Goal: Information Seeking & Learning: Learn about a topic

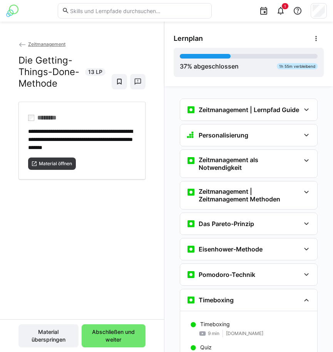
scroll to position [292, 0]
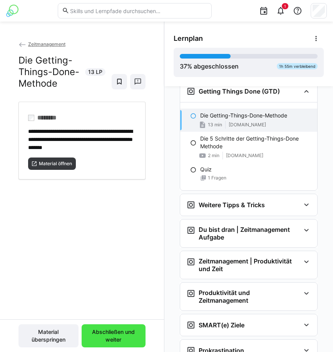
click at [118, 335] on span "Abschließen und weiter" at bounding box center [114, 335] width 56 height 15
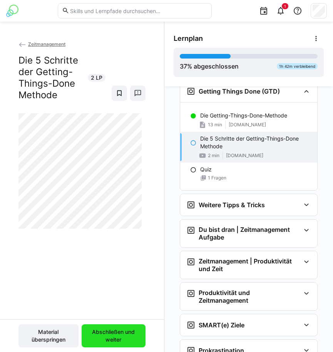
click at [104, 334] on span "Abschließen und weiter" at bounding box center [114, 335] width 56 height 15
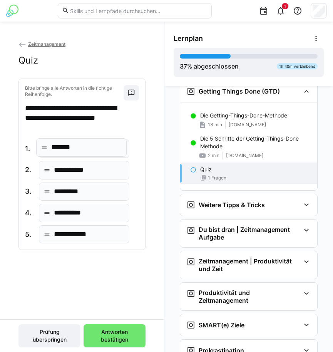
drag, startPoint x: 49, startPoint y: 216, endPoint x: 46, endPoint y: 150, distance: 65.6
drag, startPoint x: 47, startPoint y: 215, endPoint x: 45, endPoint y: 173, distance: 41.7
drag, startPoint x: 50, startPoint y: 238, endPoint x: 50, endPoint y: 191, distance: 47.0
drag, startPoint x: 48, startPoint y: 214, endPoint x: 47, endPoint y: 164, distance: 50.1
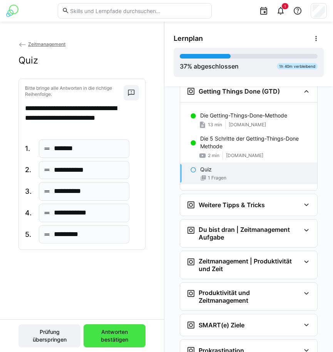
click at [113, 328] on span "Antworten bestätigen" at bounding box center [115, 336] width 62 height 23
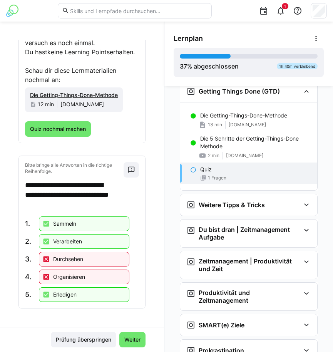
scroll to position [86, 0]
click at [130, 338] on span "Weiter" at bounding box center [132, 340] width 18 height 8
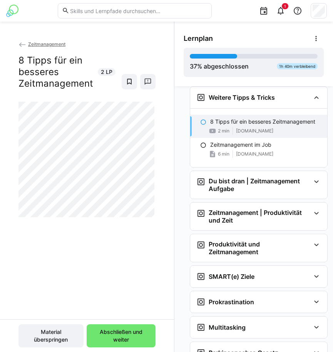
scroll to position [405, 0]
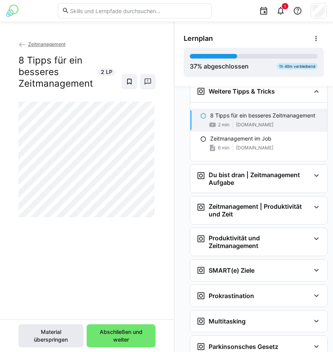
click at [109, 331] on span "Abschließen und weiter" at bounding box center [121, 335] width 61 height 15
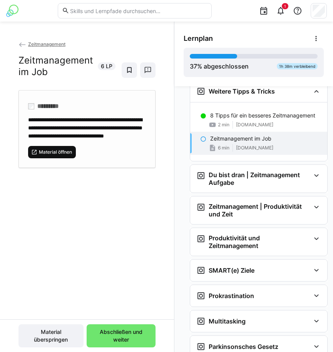
click at [67, 155] on span "Material öffnen" at bounding box center [55, 152] width 35 height 6
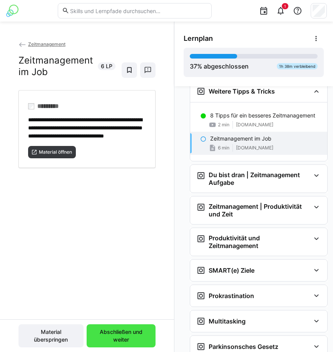
click at [121, 340] on span "Abschließen und weiter" at bounding box center [121, 335] width 61 height 15
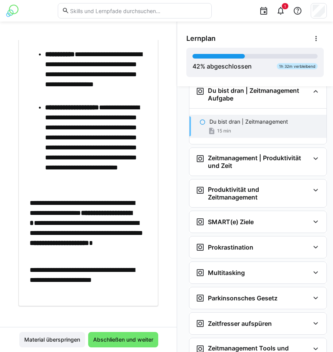
scroll to position [725, 0]
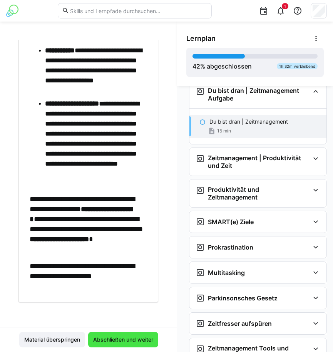
click at [129, 340] on span "Abschließen und weiter" at bounding box center [123, 340] width 62 height 8
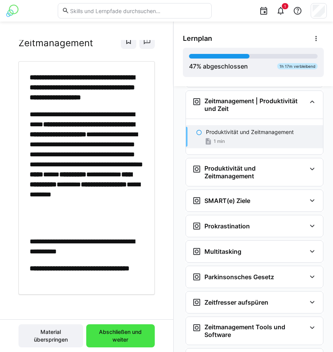
scroll to position [557, 3]
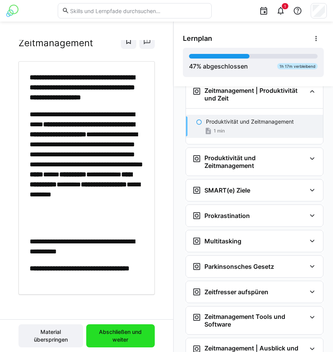
drag, startPoint x: 121, startPoint y: 338, endPoint x: 119, endPoint y: 342, distance: 4.8
click at [119, 342] on span "Abschließen und weiter" at bounding box center [120, 335] width 61 height 15
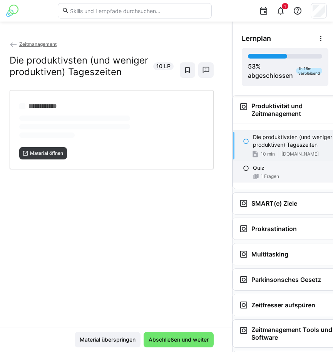
scroll to position [0, 0]
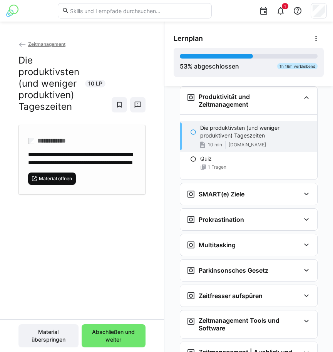
click at [62, 185] on span "Material öffnen" at bounding box center [52, 179] width 48 height 12
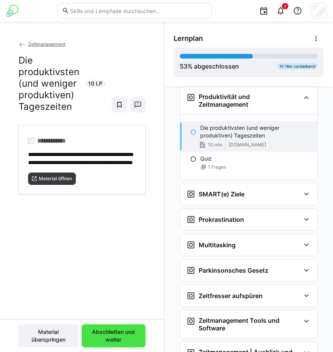
click at [124, 333] on span "Abschließen und weiter" at bounding box center [114, 335] width 56 height 15
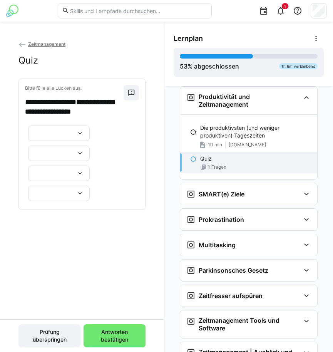
scroll to position [619, 0]
click at [66, 151] on div at bounding box center [59, 143] width 62 height 15
click at [62, 229] on span "*******" at bounding box center [59, 229] width 62 height 16
click at [66, 171] on div at bounding box center [59, 163] width 62 height 15
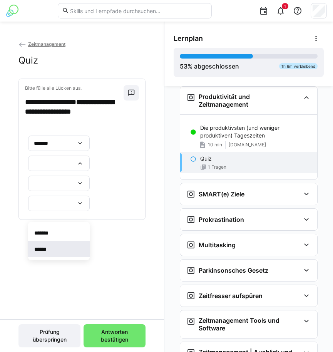
click at [59, 246] on span "******" at bounding box center [59, 249] width 62 height 16
click at [75, 191] on div at bounding box center [59, 183] width 62 height 15
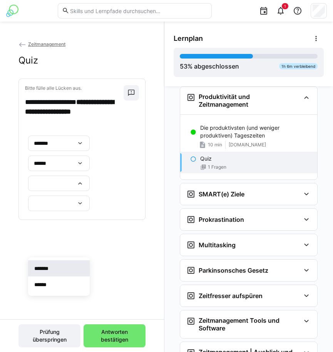
click at [60, 266] on span "*******" at bounding box center [59, 269] width 62 height 16
click at [80, 211] on div at bounding box center [59, 203] width 62 height 15
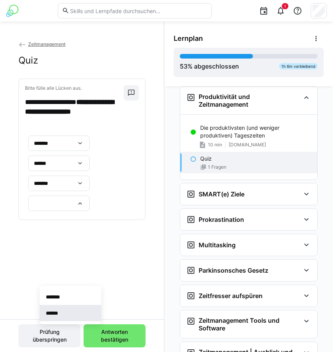
click at [67, 312] on span "******" at bounding box center [71, 313] width 62 height 16
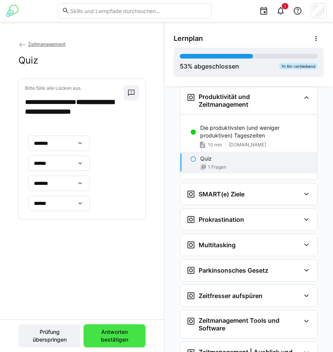
click at [112, 339] on span "Antworten bestätigen" at bounding box center [114, 335] width 54 height 15
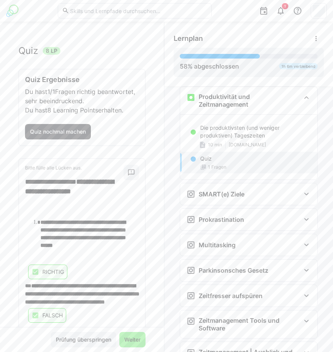
scroll to position [0, 0]
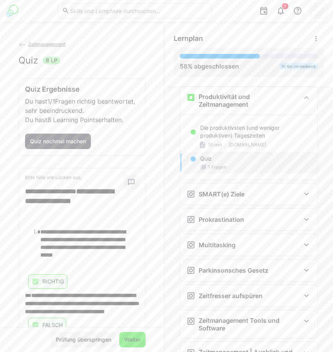
click at [132, 341] on span "Weiter" at bounding box center [132, 340] width 18 height 8
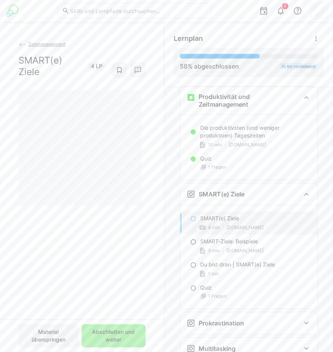
scroll to position [667, 0]
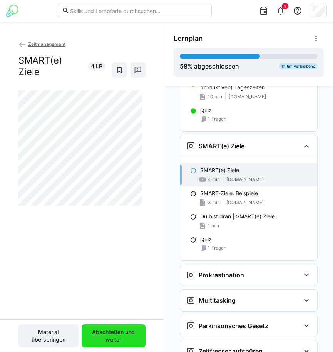
drag, startPoint x: 112, startPoint y: 333, endPoint x: 121, endPoint y: 327, distance: 10.1
click at [113, 332] on span "Abschließen und weiter" at bounding box center [114, 335] width 56 height 15
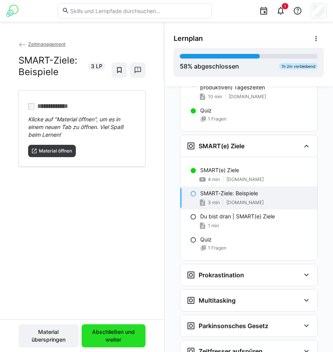
click at [121, 335] on span "Abschließen und weiter" at bounding box center [114, 335] width 56 height 15
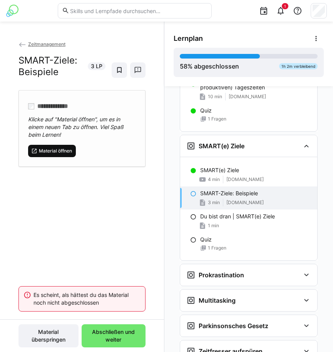
click at [56, 146] on span "Material öffnen" at bounding box center [52, 151] width 48 height 12
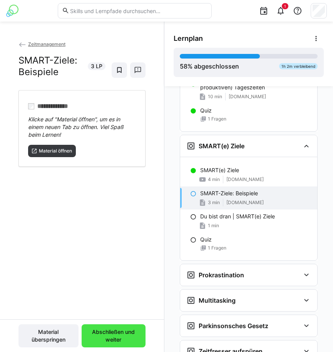
click at [103, 328] on span "Abschließen und weiter" at bounding box center [114, 336] width 64 height 23
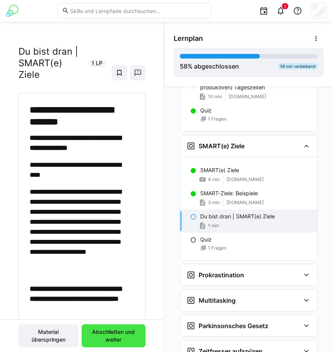
scroll to position [0, 0]
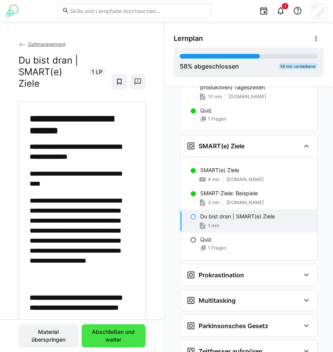
click at [106, 329] on span "Abschließen und weiter" at bounding box center [114, 335] width 56 height 15
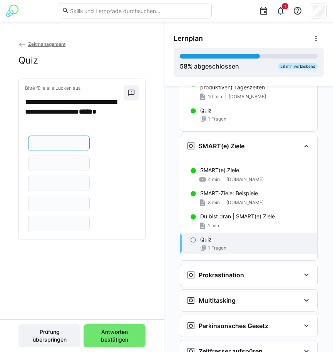
click at [45, 143] on input "text" at bounding box center [58, 143] width 53 height 7
type input "**********"
click at [47, 163] on input "text" at bounding box center [58, 163] width 53 height 7
type input "*******"
click at [45, 184] on input "text" at bounding box center [58, 183] width 53 height 7
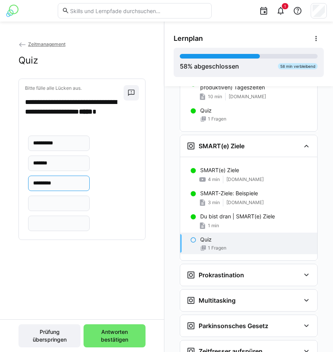
type input "*********"
click at [51, 196] on eds-input at bounding box center [59, 203] width 62 height 15
type input "**********"
click at [50, 223] on input "text" at bounding box center [58, 223] width 53 height 7
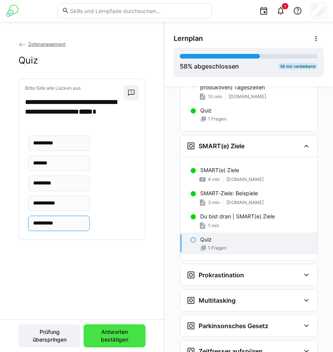
type input "**********"
click at [104, 327] on span "Antworten bestätigen" at bounding box center [115, 336] width 62 height 23
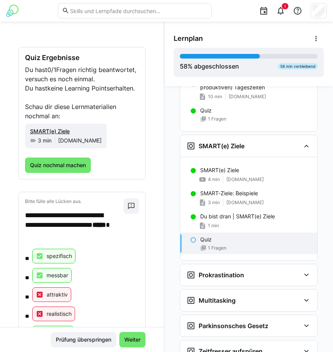
scroll to position [91, 0]
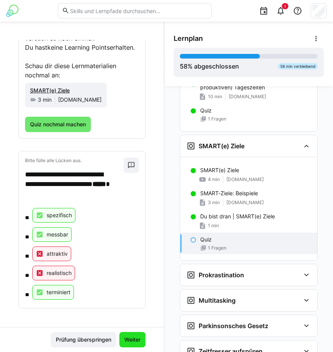
click at [133, 334] on span "Weiter" at bounding box center [132, 339] width 26 height 15
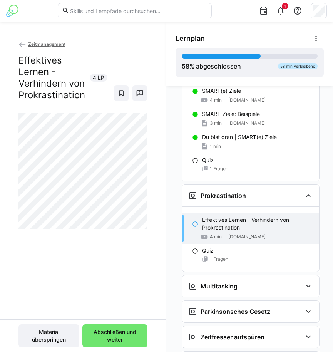
scroll to position [774, 0]
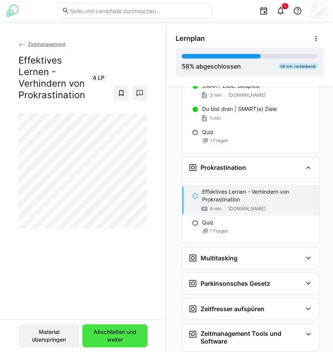
click at [122, 324] on div "Material überspringen Abschließen und weiter" at bounding box center [83, 336] width 166 height 33
click at [124, 343] on span "Abschließen und weiter" at bounding box center [114, 335] width 57 height 15
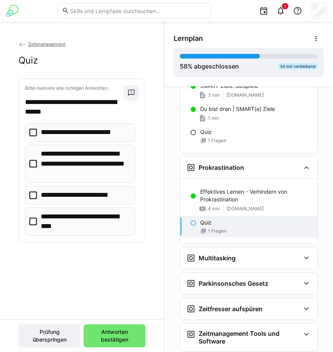
click at [92, 128] on p "**********" at bounding box center [84, 133] width 87 height 10
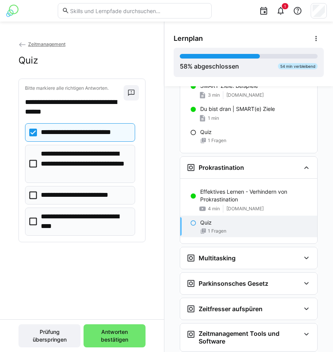
click at [75, 193] on p "**********" at bounding box center [83, 195] width 85 height 10
click at [98, 223] on p "**********" at bounding box center [85, 222] width 89 height 20
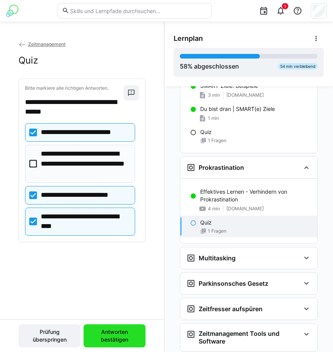
drag, startPoint x: 104, startPoint y: 333, endPoint x: 103, endPoint y: 328, distance: 4.8
click at [104, 331] on span "Antworten bestätigen" at bounding box center [114, 335] width 54 height 15
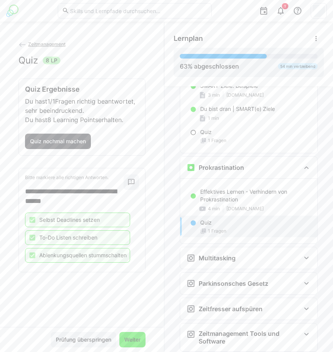
click at [132, 341] on span "Weiter" at bounding box center [132, 340] width 18 height 8
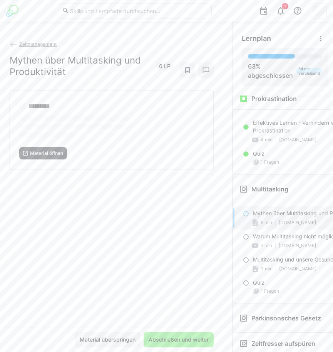
scroll to position [0, 0]
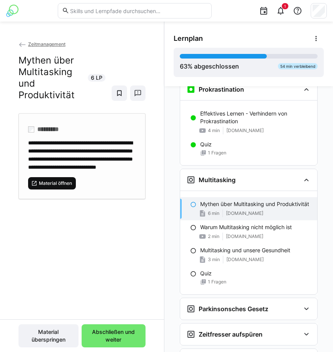
click at [59, 187] on span "Material öffnen" at bounding box center [55, 183] width 35 height 6
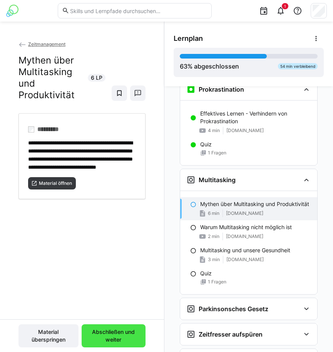
click at [120, 335] on span "Abschließen und weiter" at bounding box center [114, 335] width 56 height 15
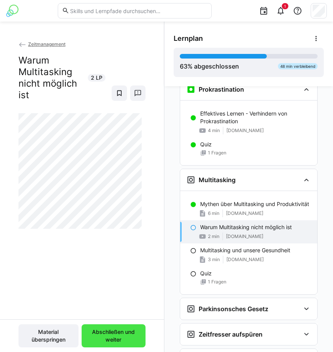
click at [120, 335] on span "Abschließen und weiter" at bounding box center [114, 335] width 56 height 15
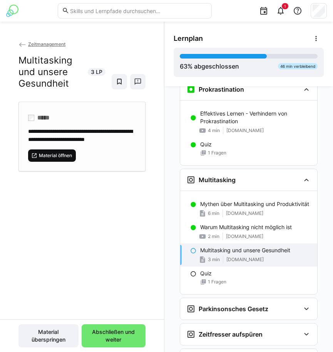
click at [52, 159] on span "Material öffnen" at bounding box center [55, 156] width 35 height 6
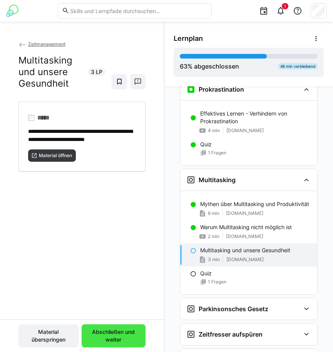
click at [126, 329] on span "Abschließen und weiter" at bounding box center [114, 335] width 56 height 15
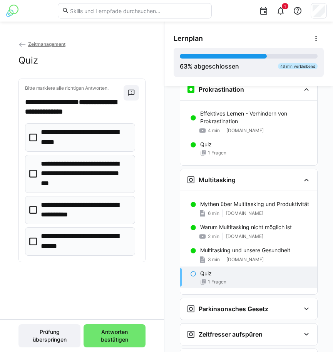
click at [64, 243] on p "**********" at bounding box center [85, 242] width 89 height 20
drag, startPoint x: 109, startPoint y: 340, endPoint x: 110, endPoint y: 336, distance: 3.9
click at [110, 339] on span "Antworten bestätigen" at bounding box center [114, 335] width 54 height 15
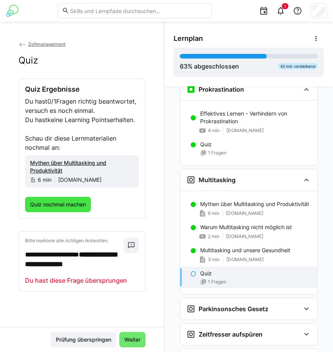
click at [68, 209] on span "Quiz nochmal machen" at bounding box center [58, 205] width 58 height 8
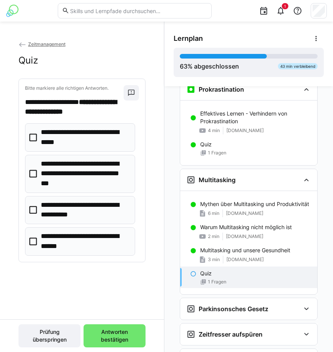
click at [71, 237] on p "**********" at bounding box center [85, 242] width 89 height 20
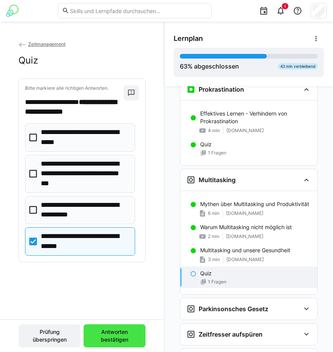
click at [115, 338] on span "Antworten bestätigen" at bounding box center [114, 335] width 54 height 15
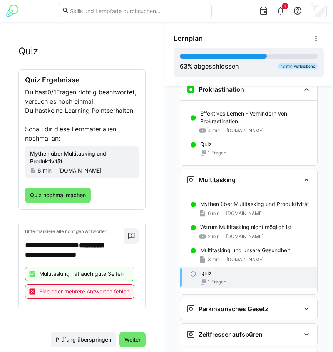
scroll to position [35, 0]
click at [65, 192] on span "Quiz nochmal machen" at bounding box center [58, 196] width 58 height 8
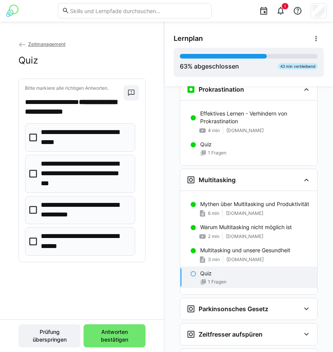
click at [89, 240] on p "**********" at bounding box center [85, 242] width 89 height 20
click at [85, 169] on p "**********" at bounding box center [85, 174] width 89 height 30
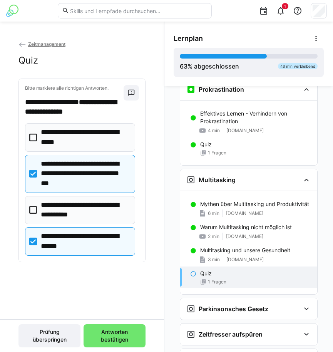
click at [114, 326] on span "Antworten bestätigen" at bounding box center [115, 336] width 62 height 23
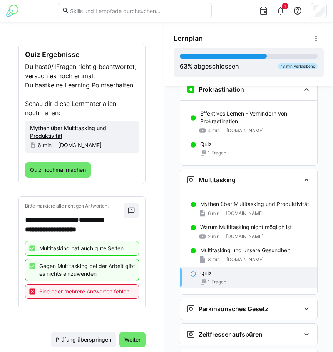
scroll to position [61, 0]
click at [128, 338] on span "Weiter" at bounding box center [132, 340] width 18 height 8
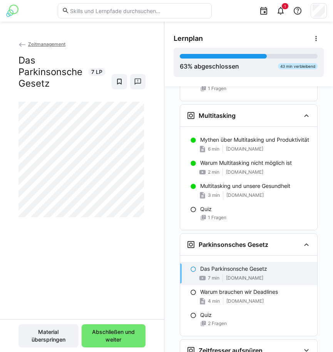
scroll to position [943, 0]
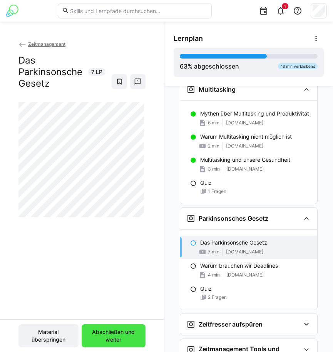
click at [104, 331] on span "Abschließen und weiter" at bounding box center [114, 335] width 56 height 15
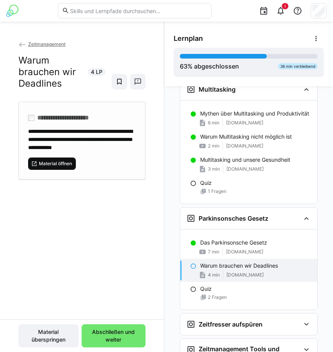
click at [69, 167] on span "Material öffnen" at bounding box center [55, 164] width 35 height 6
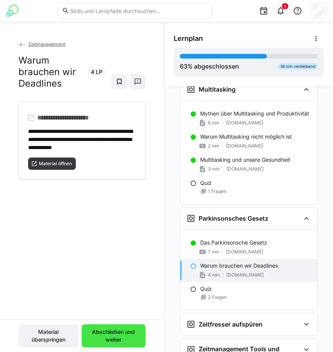
click at [122, 346] on span "Abschließen und weiter" at bounding box center [114, 336] width 64 height 23
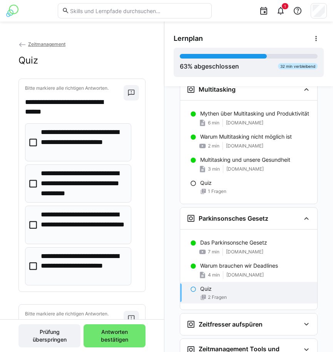
click at [80, 180] on p "**********" at bounding box center [83, 184] width 85 height 30
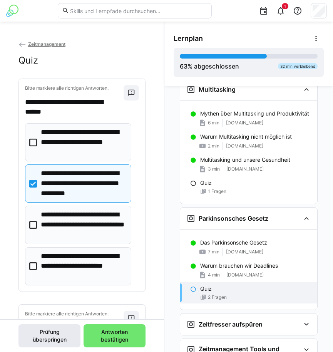
click at [114, 335] on span "Antworten bestätigen" at bounding box center [114, 335] width 54 height 15
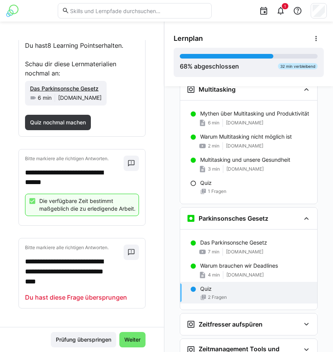
scroll to position [82, 0]
click at [66, 119] on span "Quiz nochmal machen" at bounding box center [58, 122] width 66 height 15
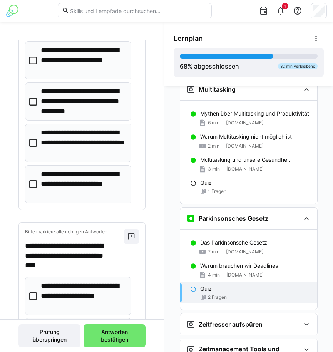
click at [91, 103] on p "**********" at bounding box center [83, 102] width 85 height 30
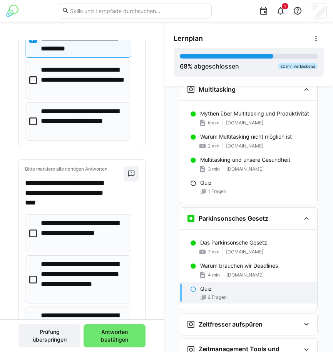
scroll to position [237, 0]
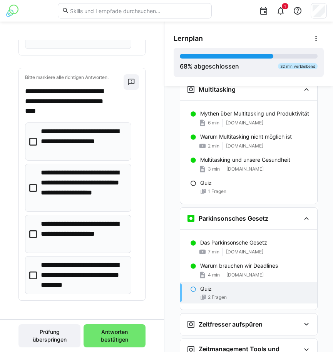
click at [107, 184] on p "**********" at bounding box center [83, 188] width 85 height 40
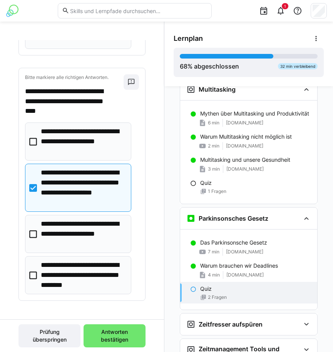
click at [90, 274] on p "**********" at bounding box center [83, 276] width 85 height 30
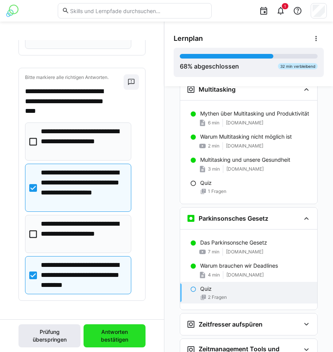
click at [104, 339] on span "Antworten bestätigen" at bounding box center [114, 335] width 54 height 15
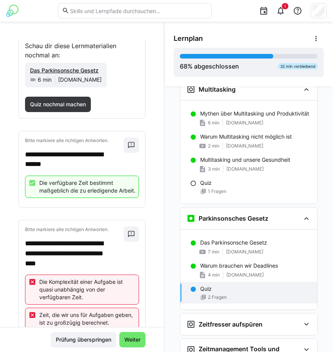
scroll to position [165, 0]
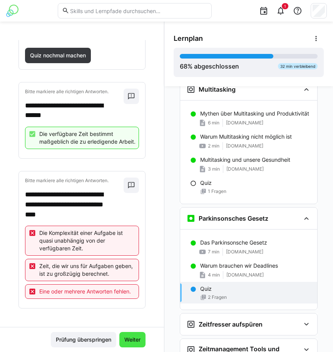
click at [125, 342] on span "Weiter" at bounding box center [132, 340] width 18 height 8
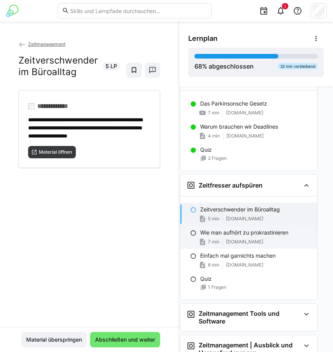
scroll to position [1114, 15]
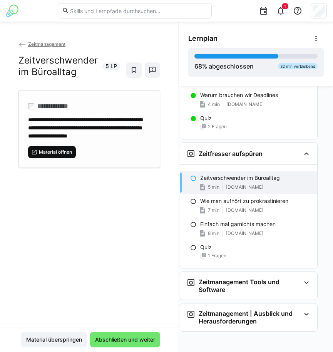
click at [56, 158] on span "Material öffnen" at bounding box center [52, 152] width 48 height 12
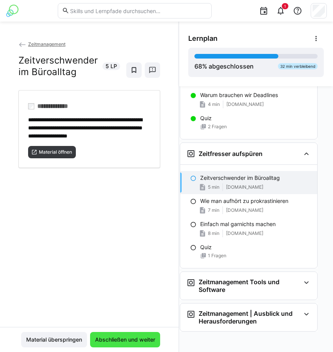
click at [123, 335] on span "Abschließen und weiter" at bounding box center [125, 339] width 70 height 15
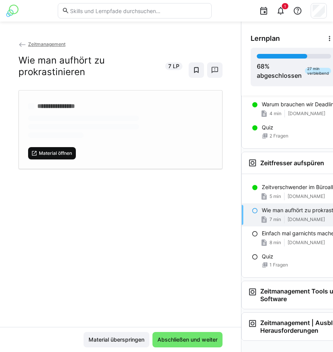
scroll to position [1114, 4]
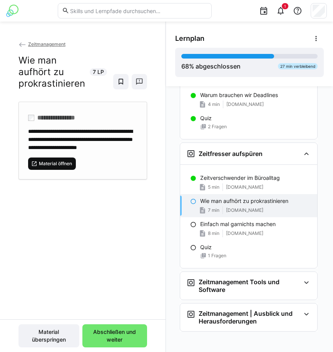
click at [60, 151] on div "**********" at bounding box center [82, 139] width 109 height 24
click at [126, 333] on span "Abschließen und weiter" at bounding box center [114, 335] width 57 height 15
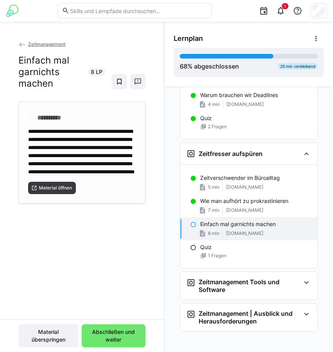
scroll to position [1114, 0]
click at [66, 191] on span "Material öffnen" at bounding box center [55, 188] width 35 height 6
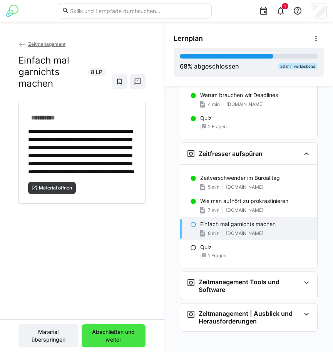
click at [113, 344] on span "Abschließen und weiter" at bounding box center [114, 336] width 64 height 23
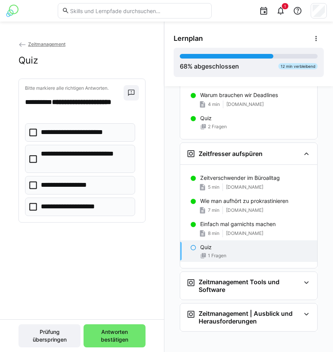
click at [84, 132] on p "**********" at bounding box center [79, 133] width 77 height 10
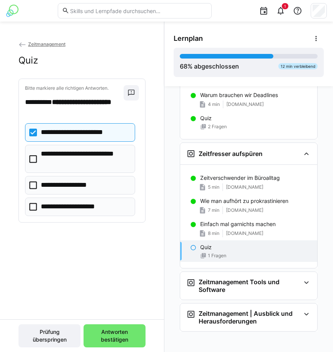
click at [91, 163] on p "**********" at bounding box center [85, 159] width 89 height 20
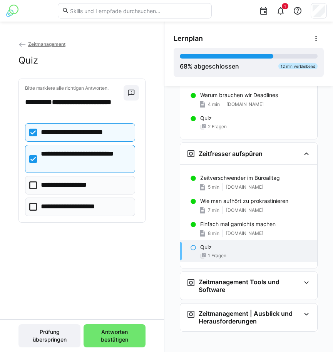
click at [98, 181] on eds-checkbox "**********" at bounding box center [80, 185] width 110 height 18
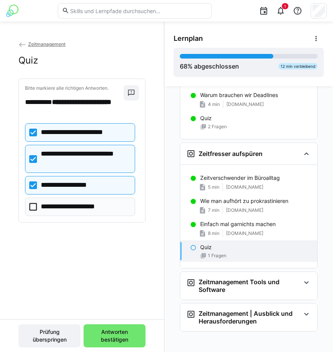
click at [102, 204] on p "**********" at bounding box center [72, 207] width 62 height 10
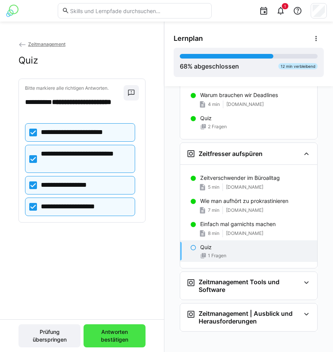
click at [109, 329] on span "Antworten bestätigen" at bounding box center [114, 335] width 54 height 15
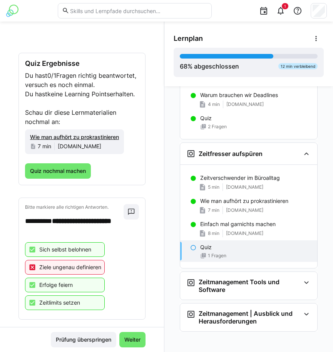
scroll to position [55, 0]
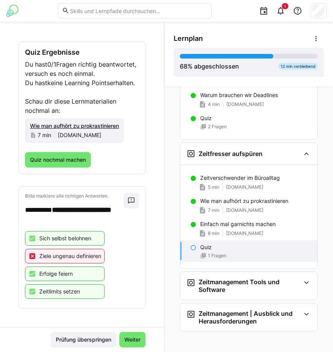
click at [64, 256] on p "Ziele ungenau definieren" at bounding box center [70, 256] width 62 height 8
click at [59, 157] on span "Quiz nochmal machen" at bounding box center [58, 160] width 58 height 8
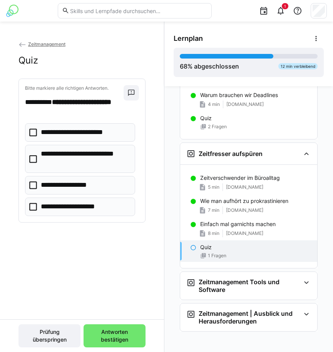
click at [97, 129] on p "**********" at bounding box center [79, 133] width 77 height 10
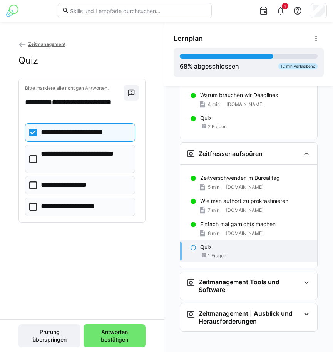
click at [93, 188] on p "**********" at bounding box center [67, 185] width 53 height 10
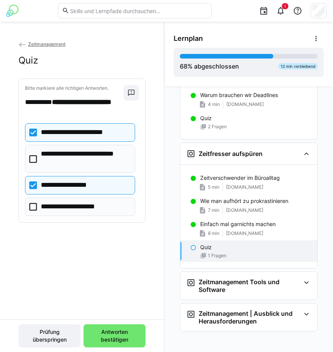
click at [89, 208] on p "**********" at bounding box center [72, 207] width 62 height 10
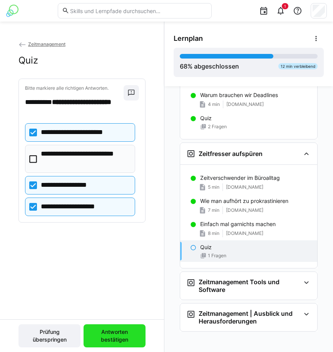
click at [116, 336] on span "Antworten bestätigen" at bounding box center [114, 335] width 54 height 15
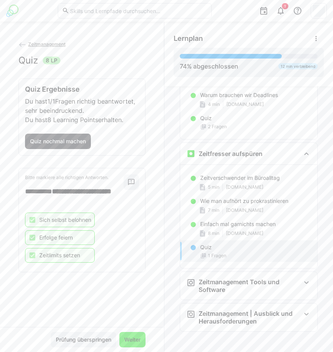
click at [130, 337] on span "Weiter" at bounding box center [132, 339] width 26 height 15
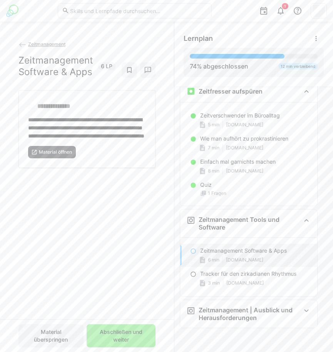
scroll to position [1186, 13]
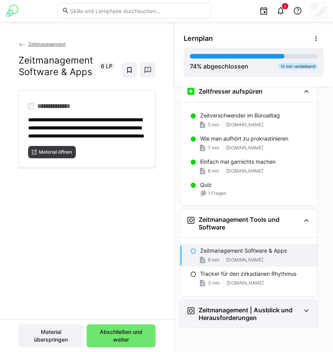
click at [278, 314] on h3 "Zeitmanagement | Ausblick und Herausforderungen" at bounding box center [250, 313] width 102 height 15
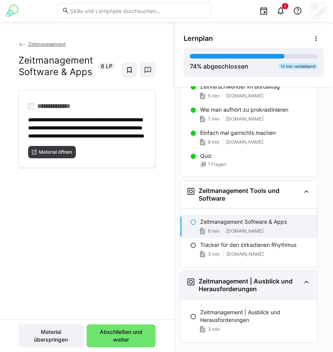
scroll to position [1230, 13]
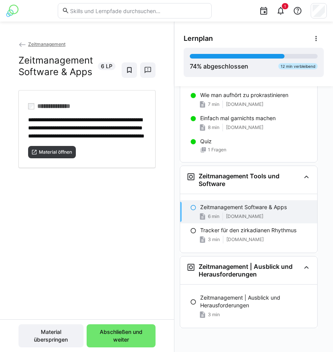
click at [273, 285] on div "Zeitmanagement | Ausblick und Herausforderungen 3 min" at bounding box center [248, 306] width 137 height 43
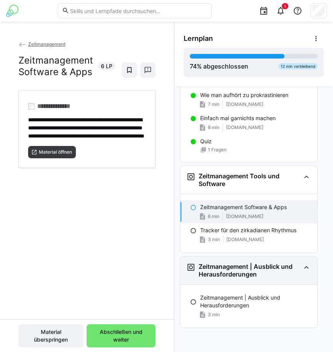
click at [268, 276] on div "Zeitmanagement | Ausblick und Herausforderungen" at bounding box center [248, 271] width 137 height 28
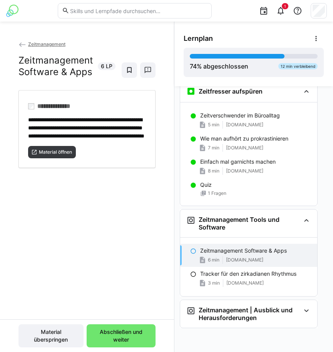
scroll to position [1186, 13]
click at [47, 155] on span "Material öffnen" at bounding box center [55, 152] width 35 height 6
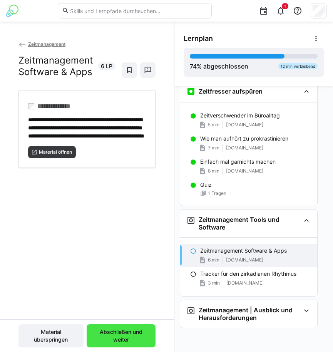
click at [110, 338] on span "Abschließen und weiter" at bounding box center [121, 335] width 61 height 15
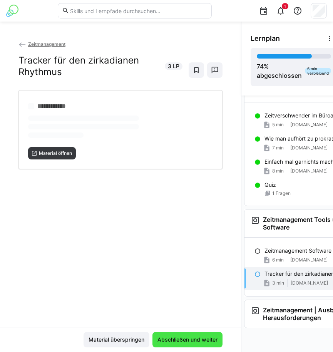
scroll to position [1199, 13]
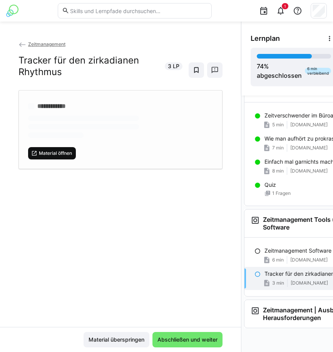
click at [45, 154] on span "Material öffnen" at bounding box center [55, 153] width 35 height 6
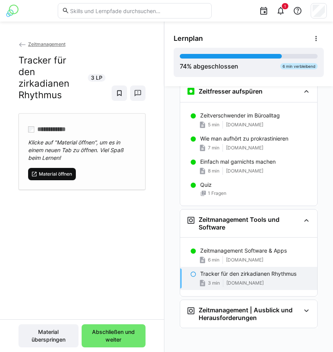
scroll to position [1182, 0]
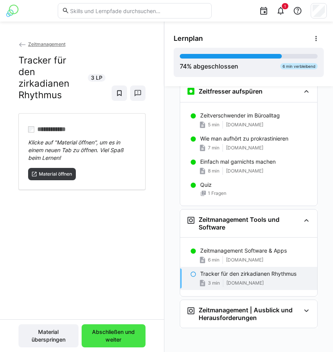
click at [113, 335] on span "Abschließen und weiter" at bounding box center [114, 335] width 56 height 15
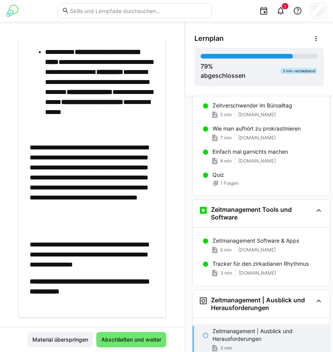
scroll to position [591, 0]
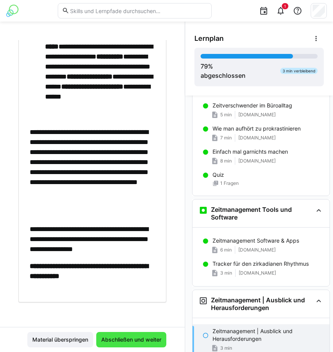
click at [140, 338] on span "Abschließen und weiter" at bounding box center [131, 340] width 62 height 8
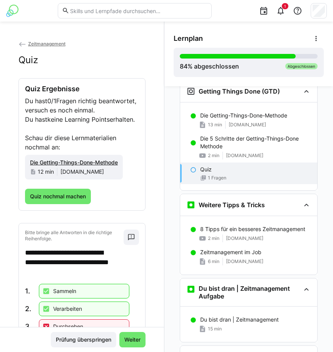
scroll to position [0, 0]
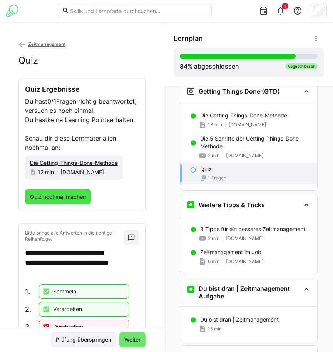
click at [83, 201] on span "Quiz nochmal machen" at bounding box center [58, 197] width 58 height 8
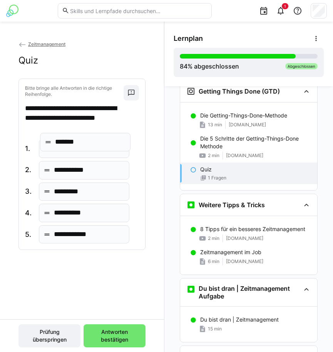
drag, startPoint x: 76, startPoint y: 215, endPoint x: 77, endPoint y: 144, distance: 70.9
drag, startPoint x: 81, startPoint y: 217, endPoint x: 80, endPoint y: 195, distance: 22.8
drag, startPoint x: 83, startPoint y: 227, endPoint x: 83, endPoint y: 203, distance: 23.9
drag, startPoint x: 82, startPoint y: 190, endPoint x: 82, endPoint y: 209, distance: 18.9
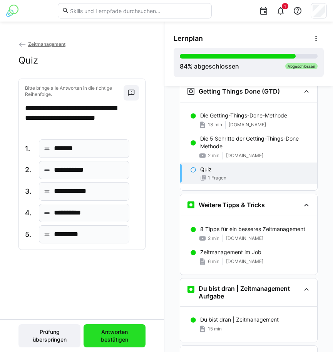
click at [112, 328] on span "Antworten bestätigen" at bounding box center [115, 336] width 62 height 23
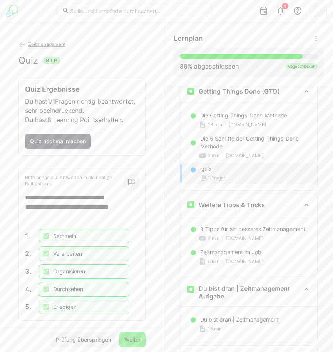
click at [135, 336] on span "Weiter" at bounding box center [132, 340] width 18 height 8
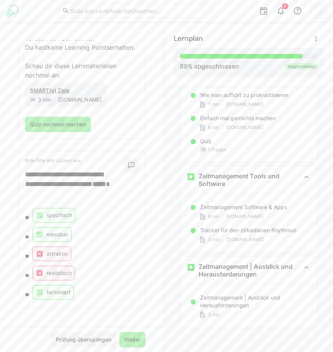
scroll to position [91, 0]
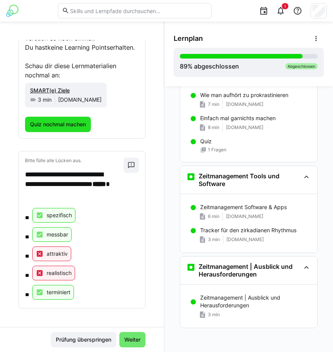
click at [60, 129] on span "Quiz nochmal machen" at bounding box center [58, 124] width 66 height 15
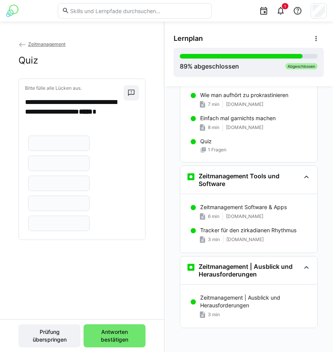
click at [59, 140] on eds-input at bounding box center [59, 143] width 62 height 15
type input "**********"
click at [59, 160] on input "text" at bounding box center [58, 163] width 53 height 7
type input "*******"
click at [54, 188] on eds-input at bounding box center [59, 183] width 62 height 15
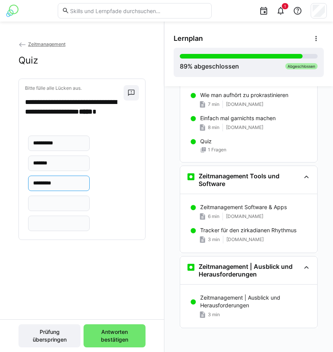
type input "*********"
click at [48, 201] on input "text" at bounding box center [58, 203] width 53 height 7
type input "**********"
click at [69, 220] on eds-input at bounding box center [59, 223] width 62 height 15
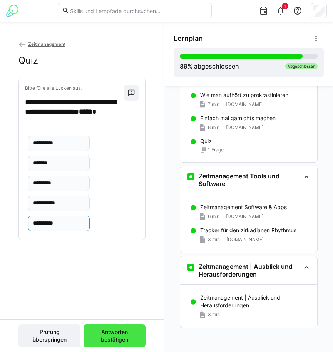
type input "**********"
click at [111, 326] on span "Antworten bestätigen" at bounding box center [115, 336] width 62 height 23
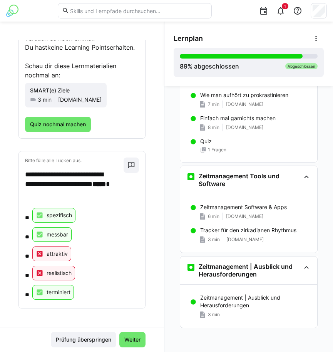
scroll to position [91, 0]
click at [128, 164] on span at bounding box center [131, 165] width 15 height 15
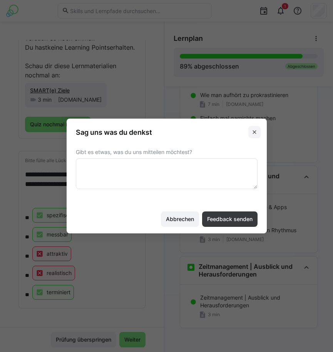
click at [259, 130] on span at bounding box center [255, 132] width 12 height 12
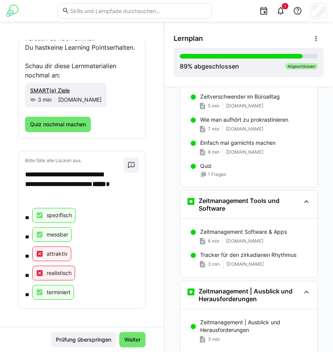
scroll to position [1187, 0]
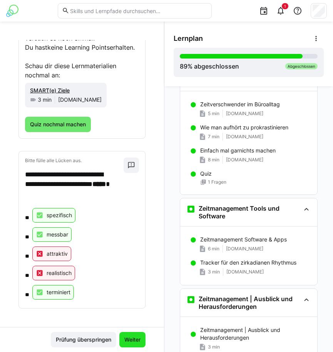
click at [127, 338] on span "Weiter" at bounding box center [132, 340] width 18 height 8
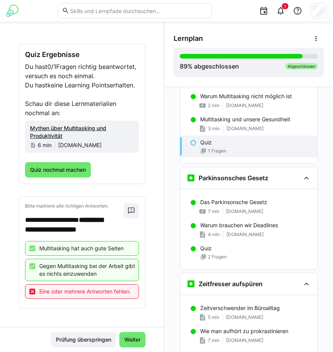
scroll to position [941, 0]
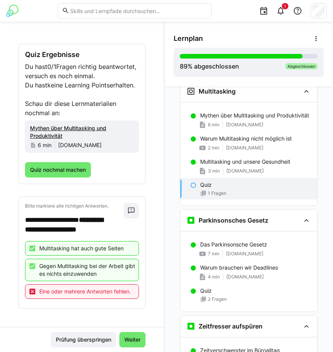
click at [127, 338] on span "Weiter" at bounding box center [132, 340] width 18 height 8
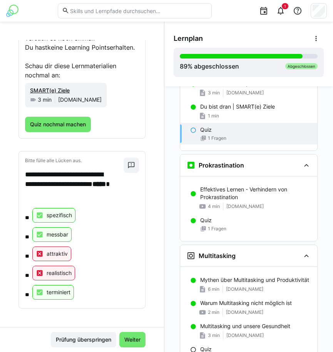
scroll to position [721, 0]
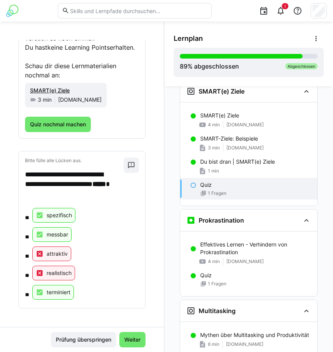
click at [127, 338] on span "Weiter" at bounding box center [132, 340] width 18 height 8
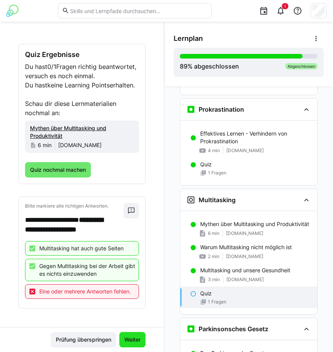
scroll to position [940, 0]
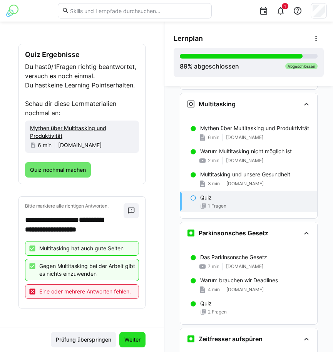
click at [127, 338] on span "Weiter" at bounding box center [132, 340] width 18 height 8
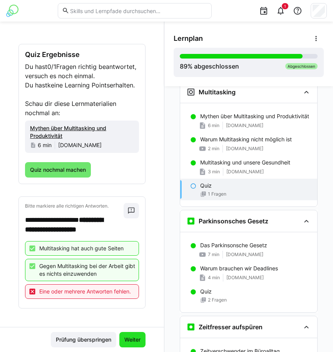
scroll to position [91, 0]
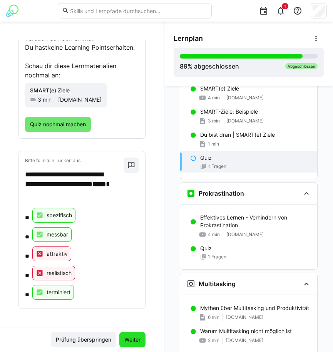
click at [127, 338] on span "Weiter" at bounding box center [132, 340] width 18 height 8
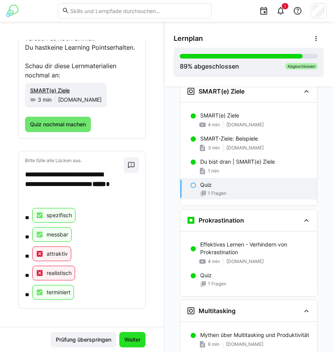
scroll to position [61, 0]
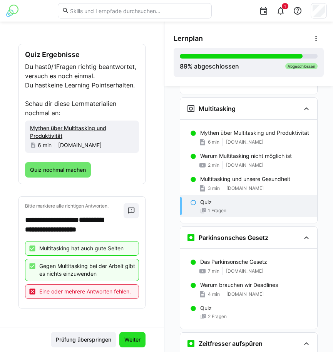
click at [127, 338] on span "Weiter" at bounding box center [132, 340] width 18 height 8
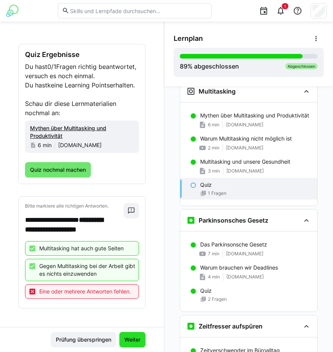
scroll to position [91, 0]
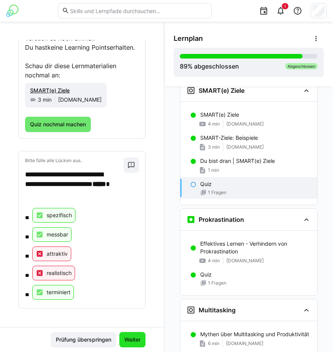
click at [127, 338] on span "Weiter" at bounding box center [132, 340] width 18 height 8
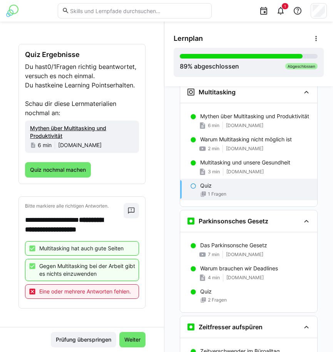
scroll to position [941, 0]
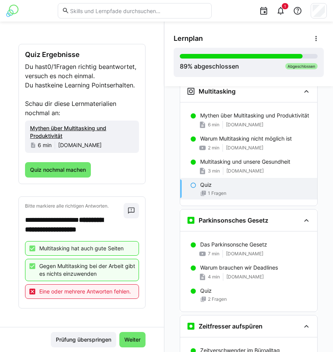
click at [127, 338] on span "Weiter" at bounding box center [132, 340] width 18 height 8
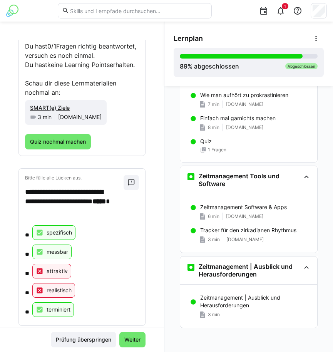
scroll to position [0, 0]
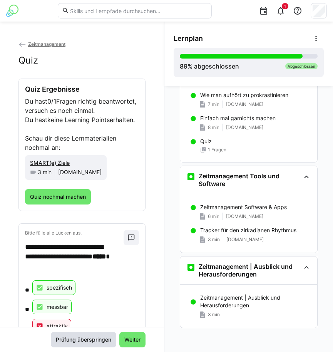
click at [82, 337] on span "Prüfung überspringen" at bounding box center [84, 340] width 58 height 8
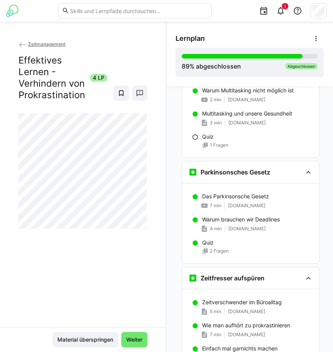
scroll to position [851, 0]
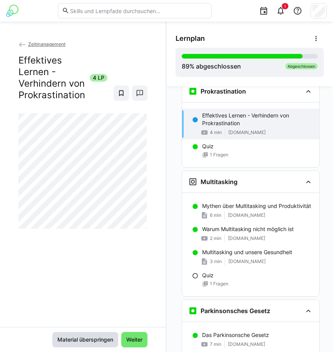
click at [82, 336] on span "Material überspringen" at bounding box center [85, 340] width 58 height 8
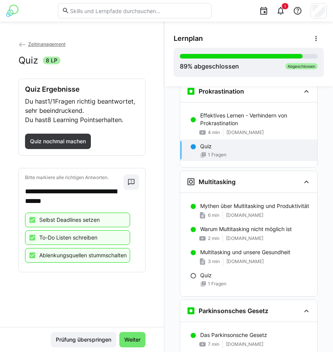
click at [82, 336] on span "Prüfung überspringen" at bounding box center [84, 340] width 58 height 8
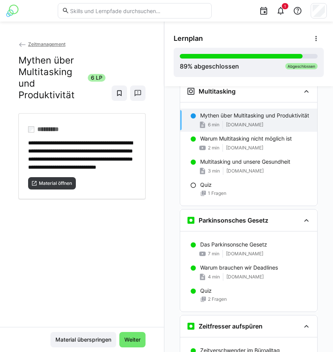
scroll to position [0, 0]
click at [82, 336] on span "Material überspringen" at bounding box center [83, 340] width 58 height 8
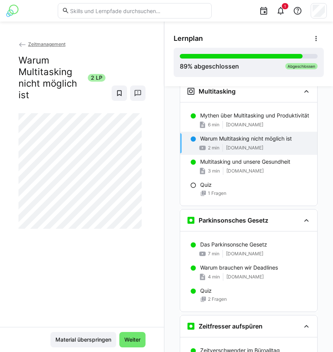
click at [82, 336] on span "Material überspringen" at bounding box center [83, 340] width 58 height 8
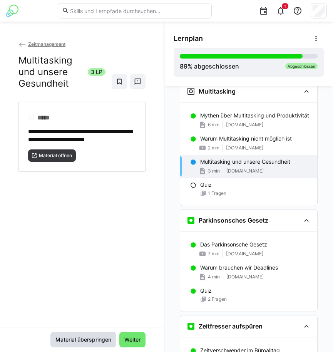
click at [82, 336] on span "Material überspringen" at bounding box center [83, 340] width 58 height 8
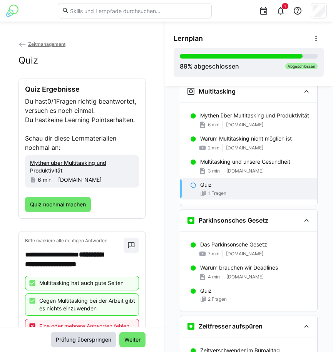
click at [82, 336] on span "Prüfung überspringen" at bounding box center [84, 340] width 58 height 8
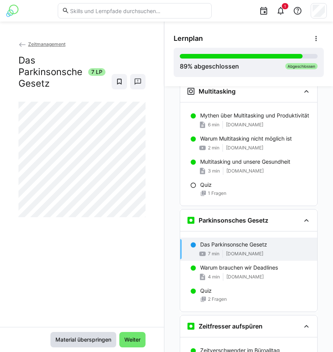
click at [82, 336] on span "Material überspringen" at bounding box center [83, 340] width 58 height 8
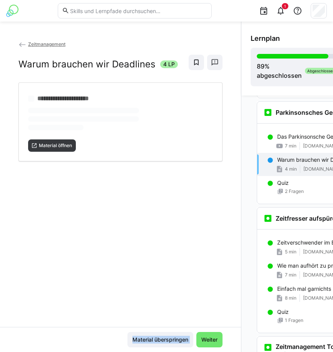
click at [82, 336] on div "Material überspringen Weiter" at bounding box center [120, 339] width 204 height 15
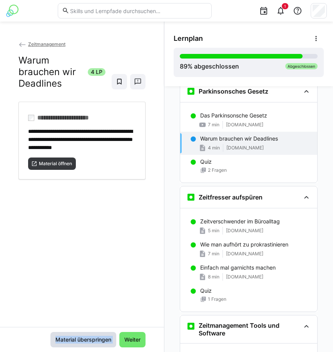
drag, startPoint x: 82, startPoint y: 337, endPoint x: 101, endPoint y: 338, distance: 18.5
click at [101, 338] on span "Material überspringen" at bounding box center [83, 340] width 58 height 8
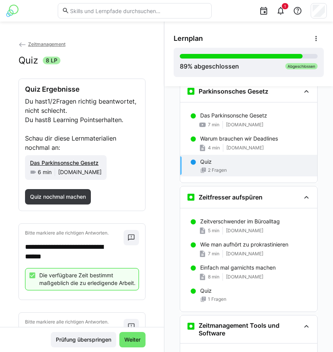
click at [101, 338] on span "Prüfung überspringen" at bounding box center [84, 340] width 58 height 8
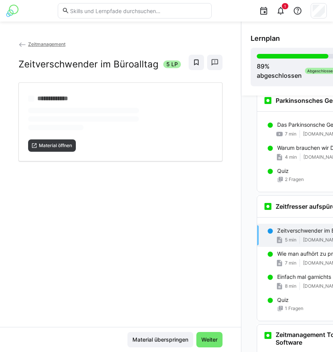
scroll to position [0, 0]
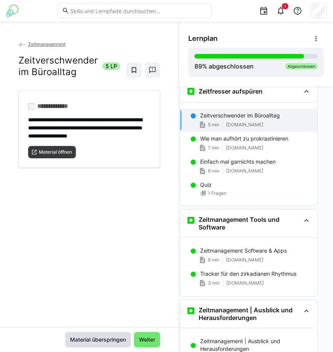
click at [101, 338] on span "Material überspringen" at bounding box center [98, 340] width 58 height 8
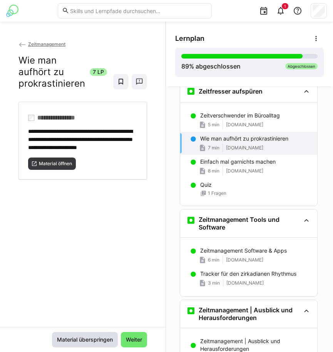
click at [101, 338] on span "Material überspringen" at bounding box center [85, 340] width 58 height 8
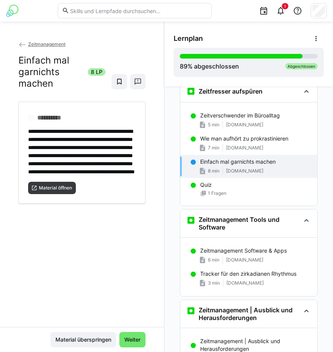
scroll to position [1176, 0]
click at [101, 338] on span "Material überspringen" at bounding box center [83, 340] width 58 height 8
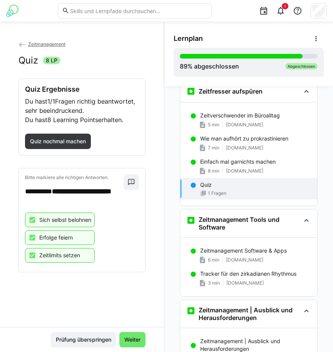
click at [101, 338] on span "Prüfung überspringen" at bounding box center [84, 340] width 58 height 8
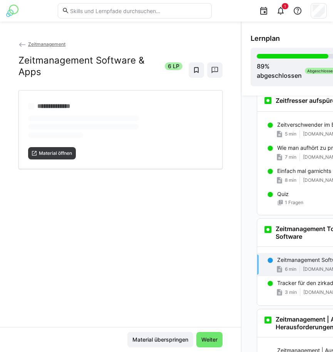
scroll to position [0, 0]
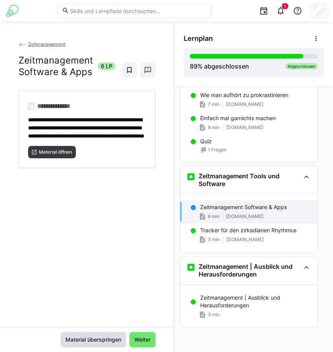
click at [101, 338] on span "Material überspringen" at bounding box center [93, 340] width 58 height 8
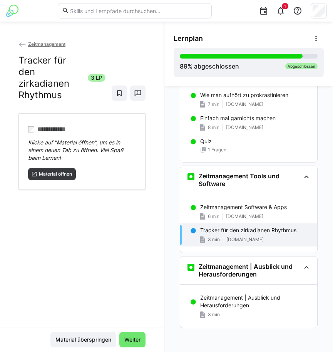
scroll to position [1226, 0]
click at [101, 338] on span "Material überspringen" at bounding box center [83, 340] width 58 height 8
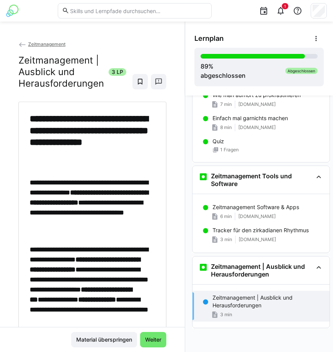
click at [101, 338] on span "Material überspringen" at bounding box center [104, 340] width 58 height 8
click at [154, 342] on span "Weiter" at bounding box center [153, 340] width 18 height 8
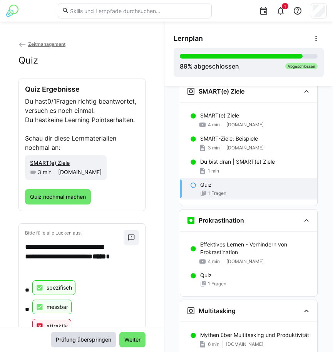
click at [94, 337] on span "Prüfung überspringen" at bounding box center [84, 340] width 58 height 8
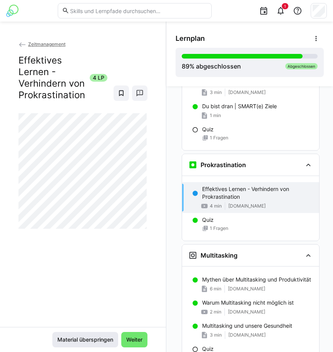
scroll to position [851, 0]
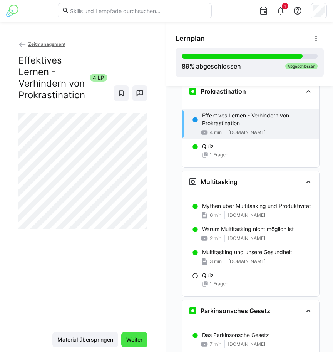
click at [129, 341] on span "Weiter" at bounding box center [134, 340] width 18 height 8
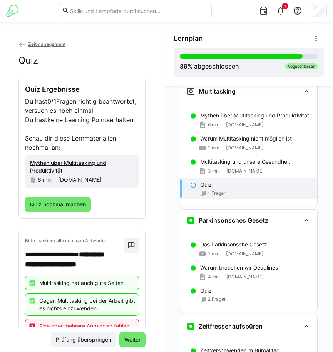
click at [129, 341] on span "Weiter" at bounding box center [132, 340] width 18 height 8
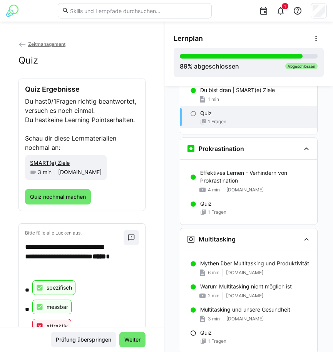
click at [129, 341] on span "Weiter" at bounding box center [132, 340] width 18 height 8
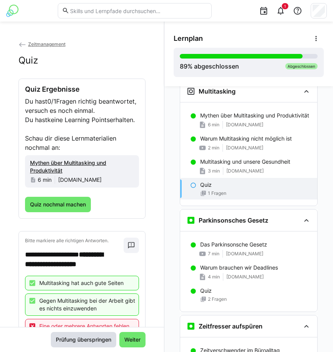
click at [81, 336] on span "Prüfung überspringen" at bounding box center [84, 339] width 66 height 15
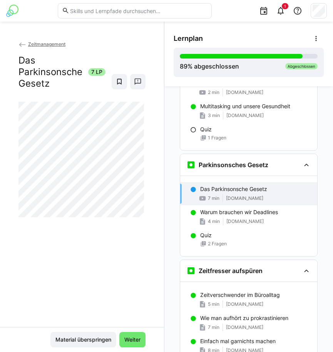
scroll to position [1070, 0]
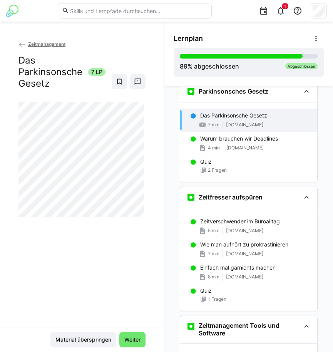
click at [81, 336] on span "Material überspringen" at bounding box center [83, 339] width 66 height 15
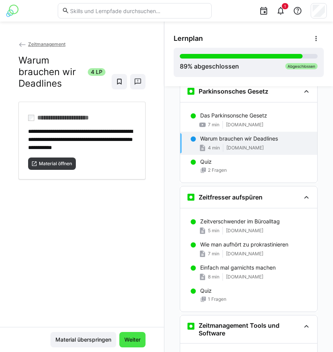
click at [124, 344] on span "Weiter" at bounding box center [132, 339] width 26 height 15
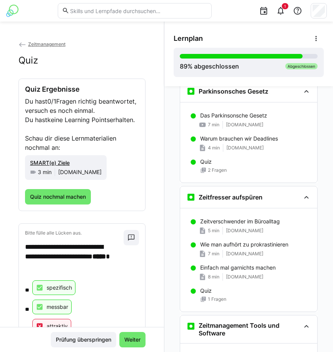
click at [124, 344] on span "Weiter" at bounding box center [132, 339] width 26 height 15
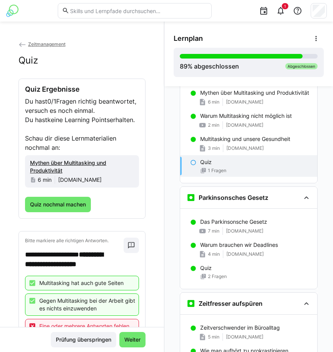
click at [124, 344] on span "Weiter" at bounding box center [132, 339] width 26 height 15
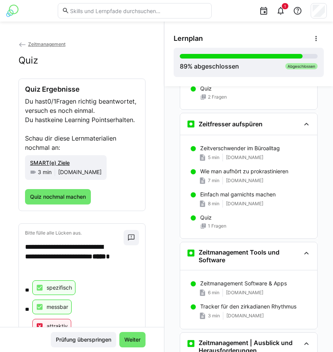
scroll to position [1226, 0]
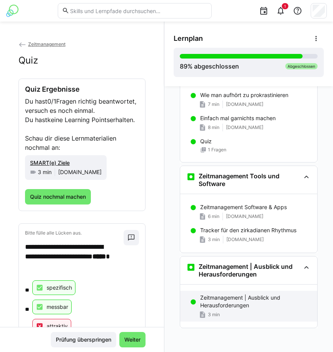
click at [248, 307] on p "Zeitmanagement | Ausblick und Herausforderungen" at bounding box center [255, 301] width 111 height 15
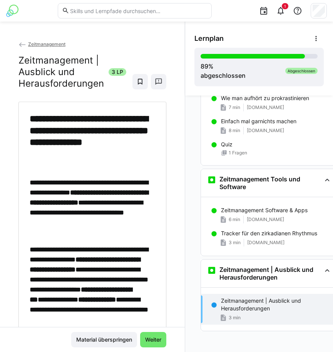
scroll to position [1239, 8]
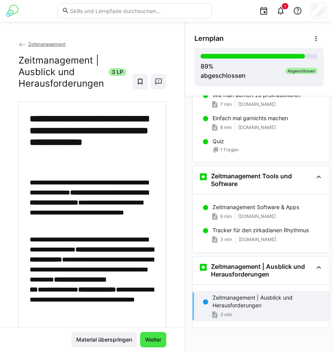
click at [153, 342] on span "Weiter" at bounding box center [153, 340] width 18 height 8
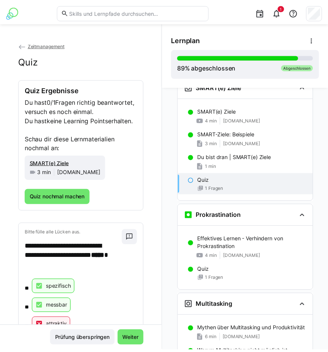
scroll to position [721, 0]
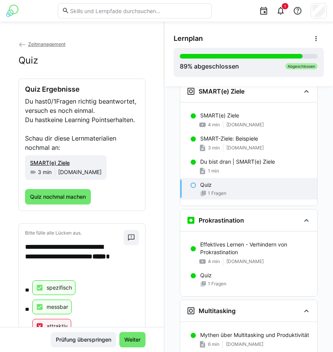
click at [33, 42] on app-back-navigation "Zeitmanagement" at bounding box center [81, 44] width 127 height 8
click at [40, 47] on span "Zeitmanagement" at bounding box center [46, 44] width 37 height 6
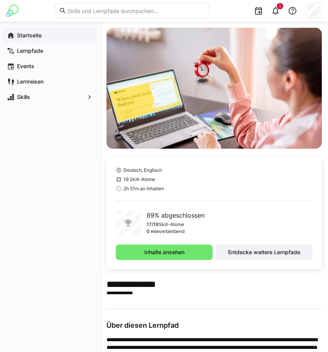
click at [55, 36] on span "Startseite" at bounding box center [54, 36] width 77 height 8
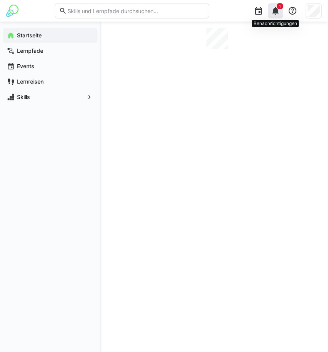
click at [274, 12] on eds-icon at bounding box center [275, 10] width 9 height 9
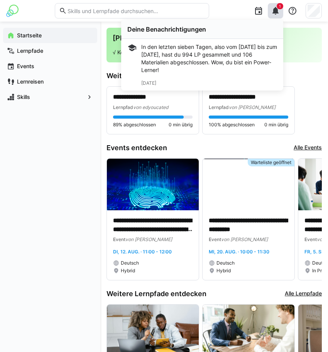
click at [45, 37] on span "Startseite" at bounding box center [54, 36] width 77 height 8
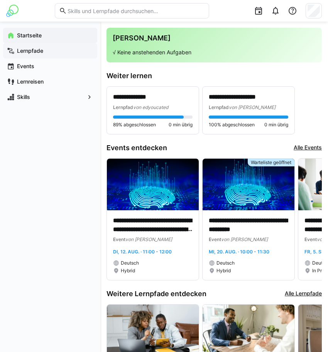
click at [0, 0] on app-navigation-label "Lernpfade" at bounding box center [0, 0] width 0 height 0
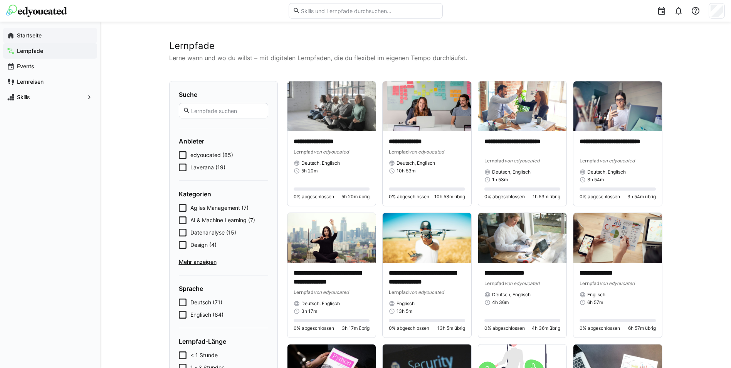
click at [0, 0] on app-navigation-label "Startseite" at bounding box center [0, 0] width 0 height 0
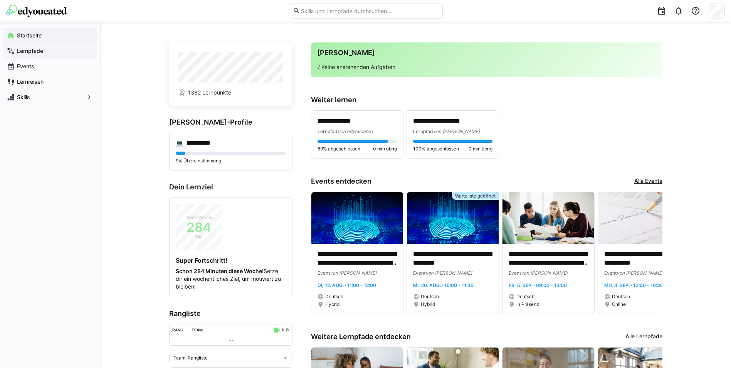
click at [41, 54] on span "Lernpfade" at bounding box center [54, 51] width 77 height 8
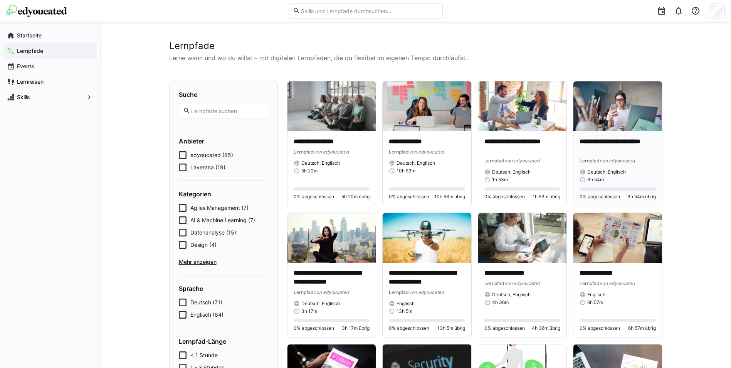
click at [333, 120] on img at bounding box center [617, 106] width 89 height 50
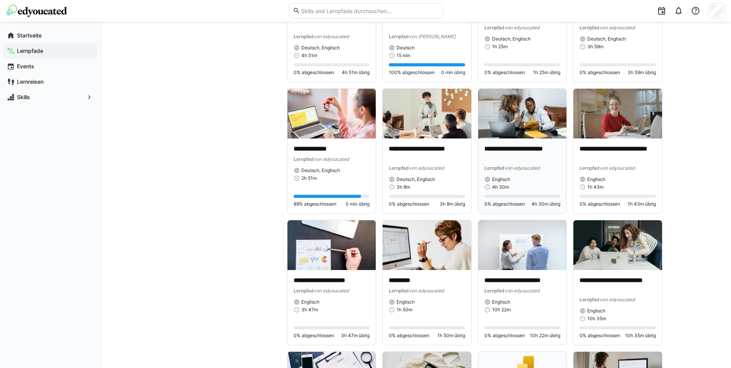
scroll to position [2495, 0]
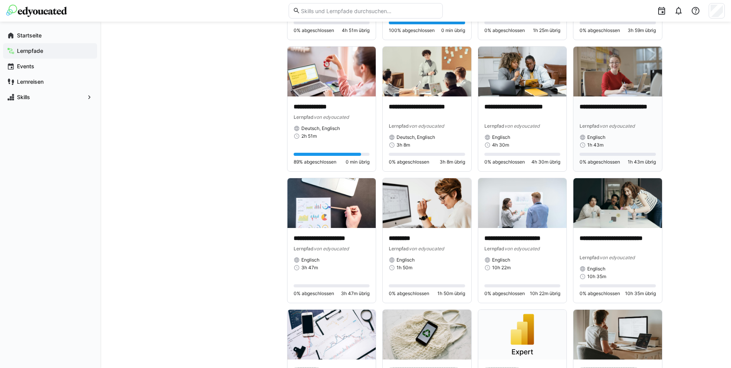
click at [333, 142] on div "1h 43m" at bounding box center [618, 145] width 76 height 6
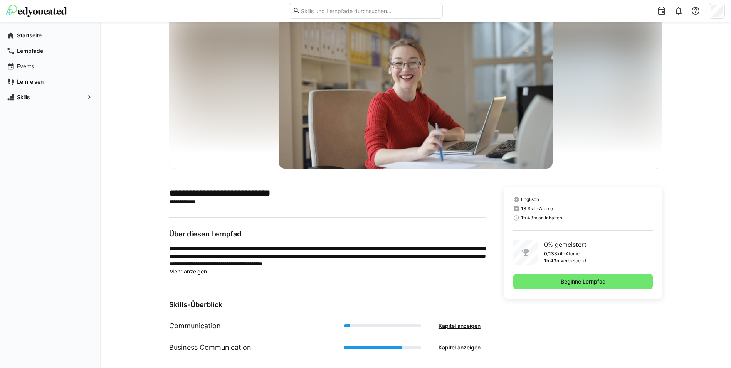
scroll to position [35, 0]
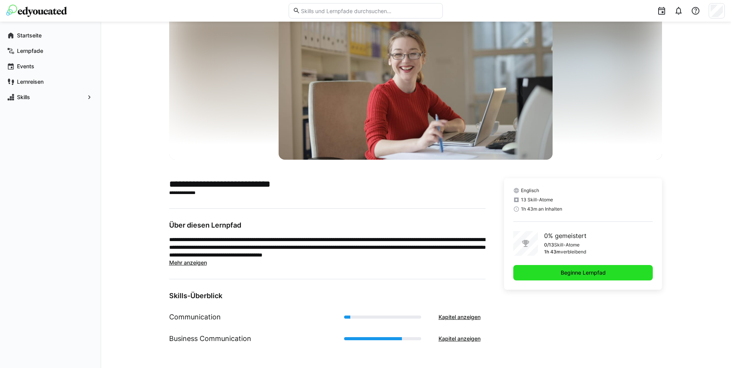
click at [333, 277] on span "Beginne Lernpfad" at bounding box center [583, 272] width 140 height 15
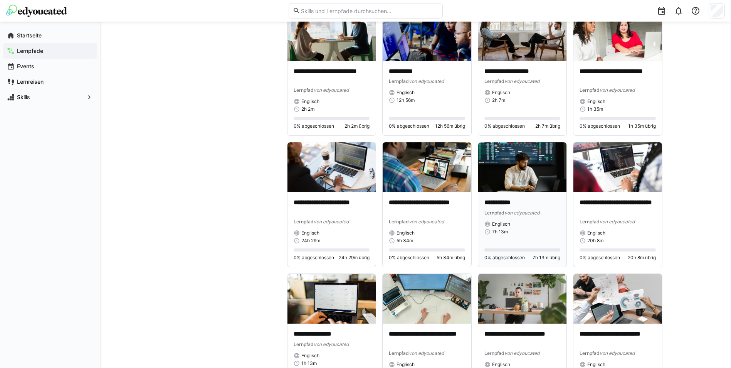
scroll to position [2929, 0]
